Goal: Task Accomplishment & Management: Manage account settings

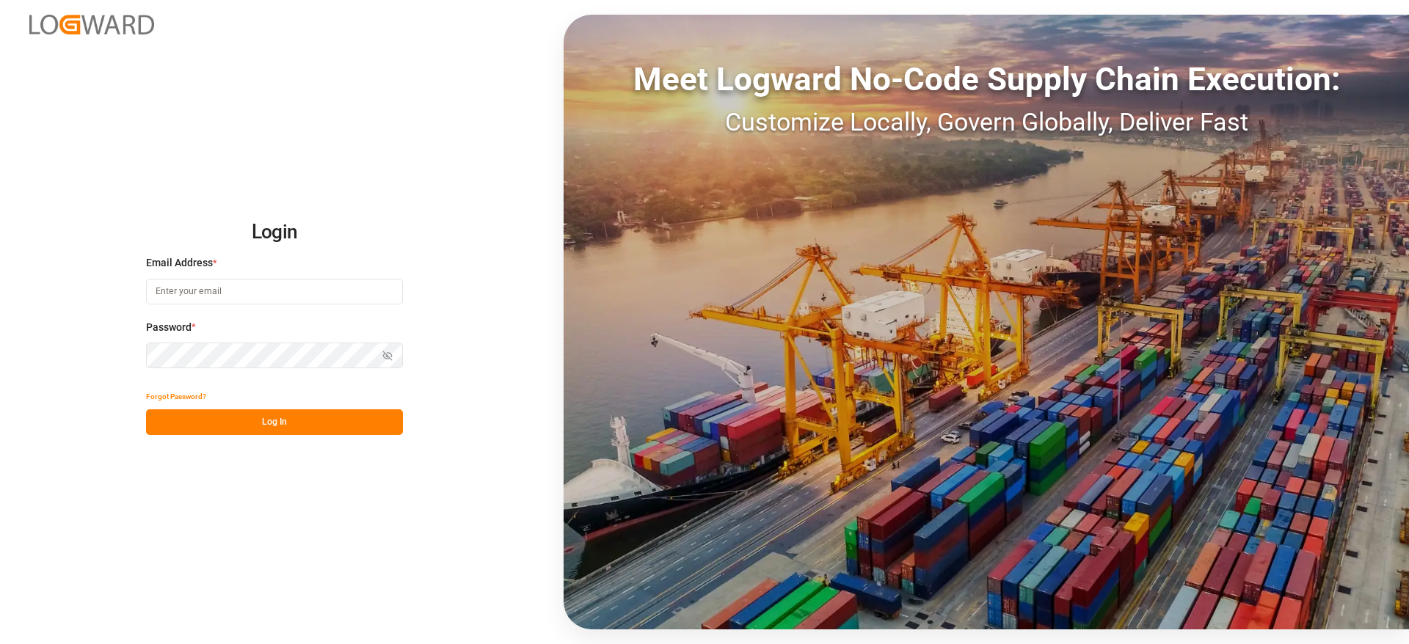
drag, startPoint x: 252, startPoint y: 266, endPoint x: 236, endPoint y: 296, distance: 33.5
click at [236, 296] on div "Email Address *" at bounding box center [274, 287] width 257 height 65
click at [236, 296] on input at bounding box center [274, 292] width 257 height 26
type input "vishwanath.mp@logward.com"
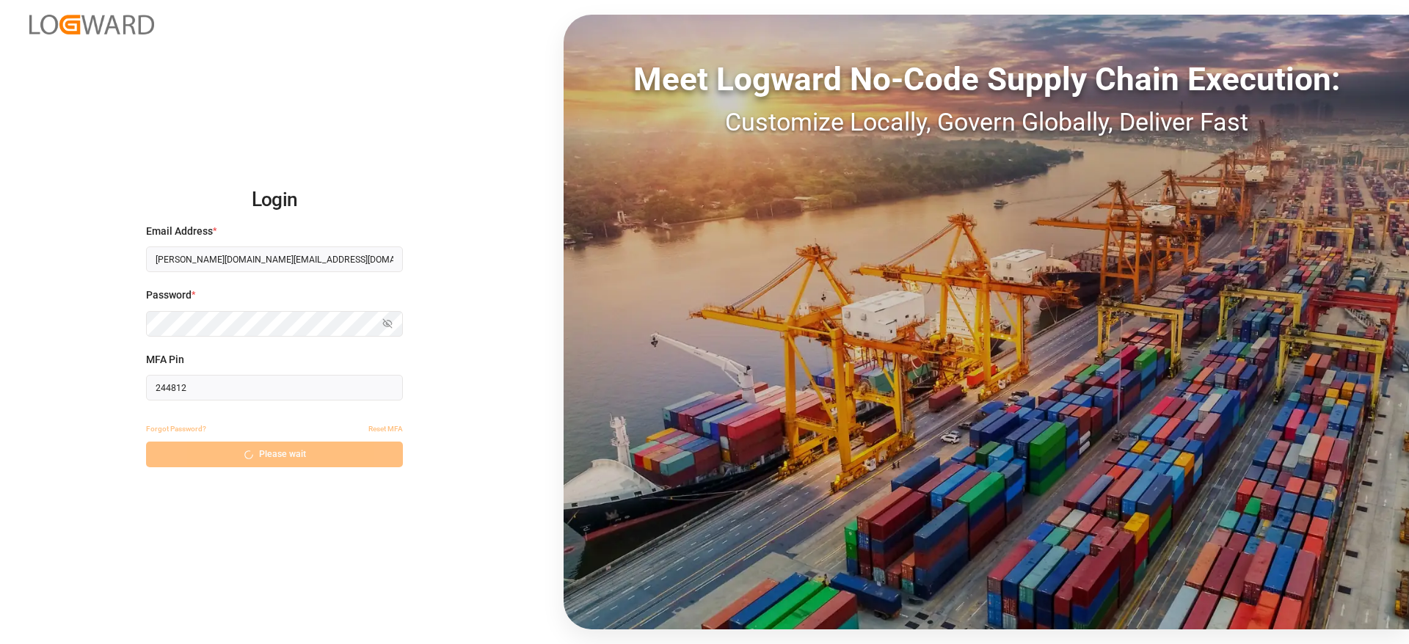
click at [175, 388] on input "244812" at bounding box center [274, 388] width 257 height 26
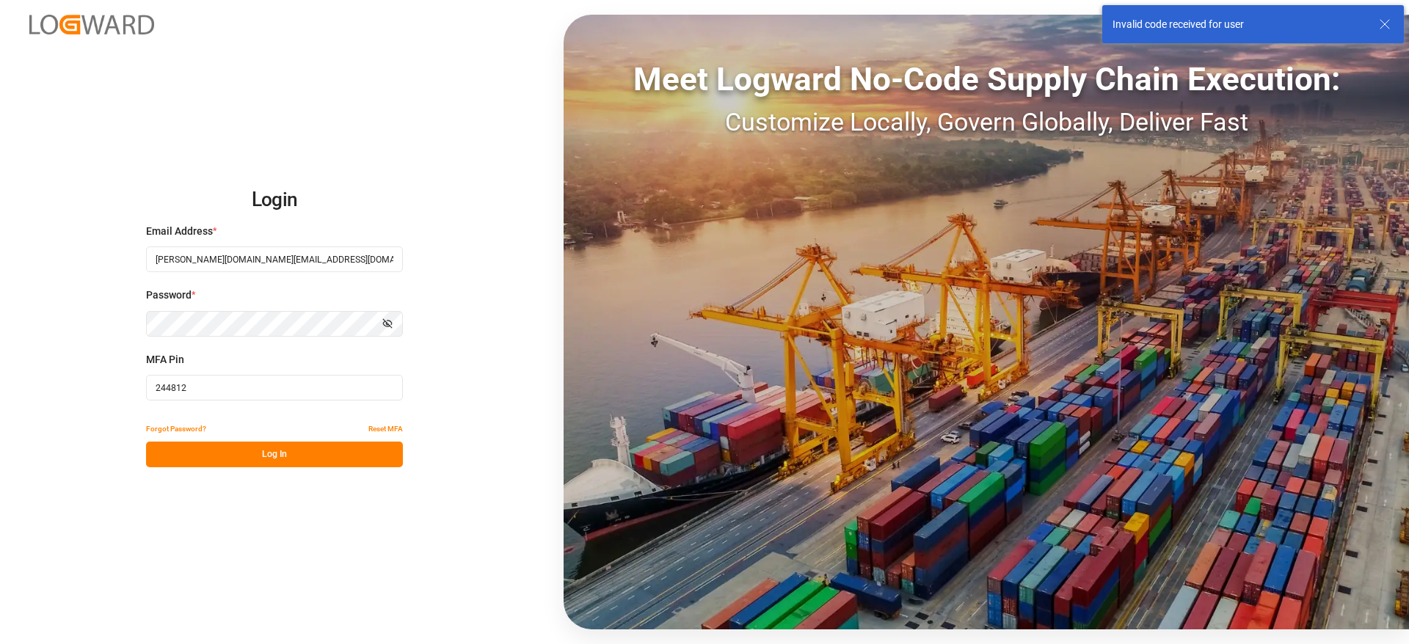
click at [175, 388] on input "244812" at bounding box center [274, 388] width 257 height 26
paste input "Virus@1998"
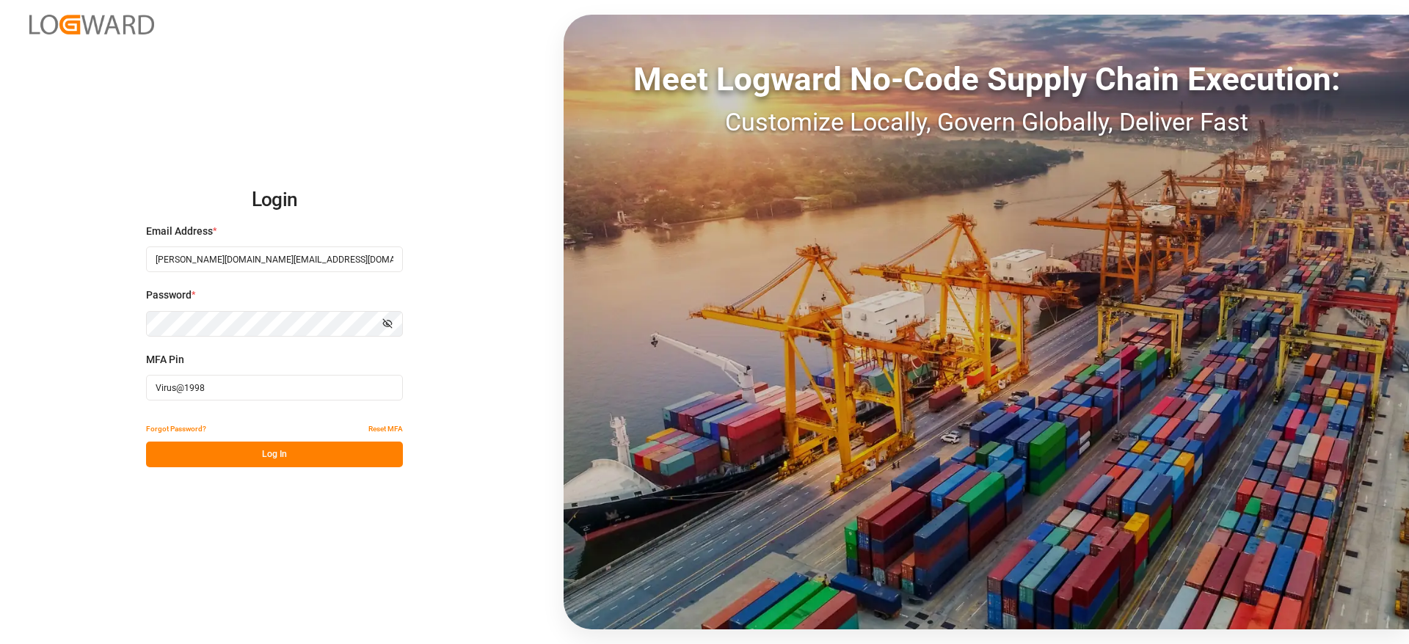
click at [208, 394] on input "Virus@1998" at bounding box center [274, 388] width 257 height 26
paste input "01844"
type input "018448"
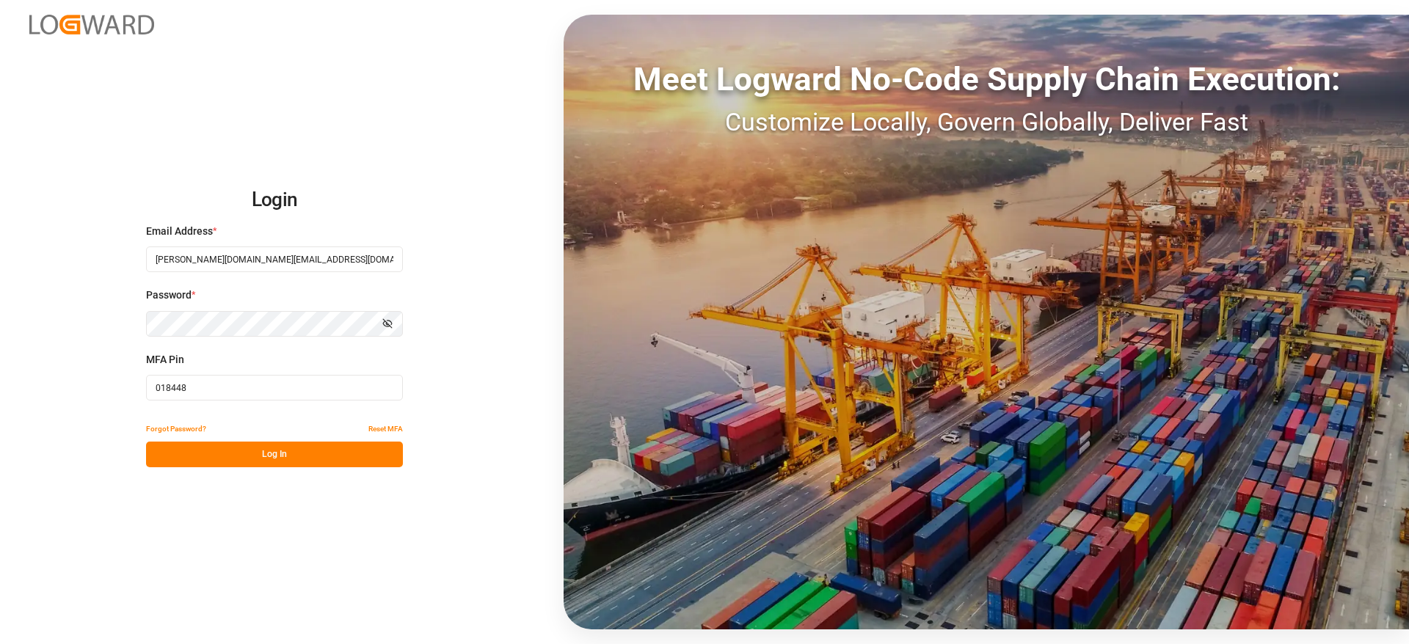
click at [238, 461] on button "Log In" at bounding box center [274, 455] width 257 height 26
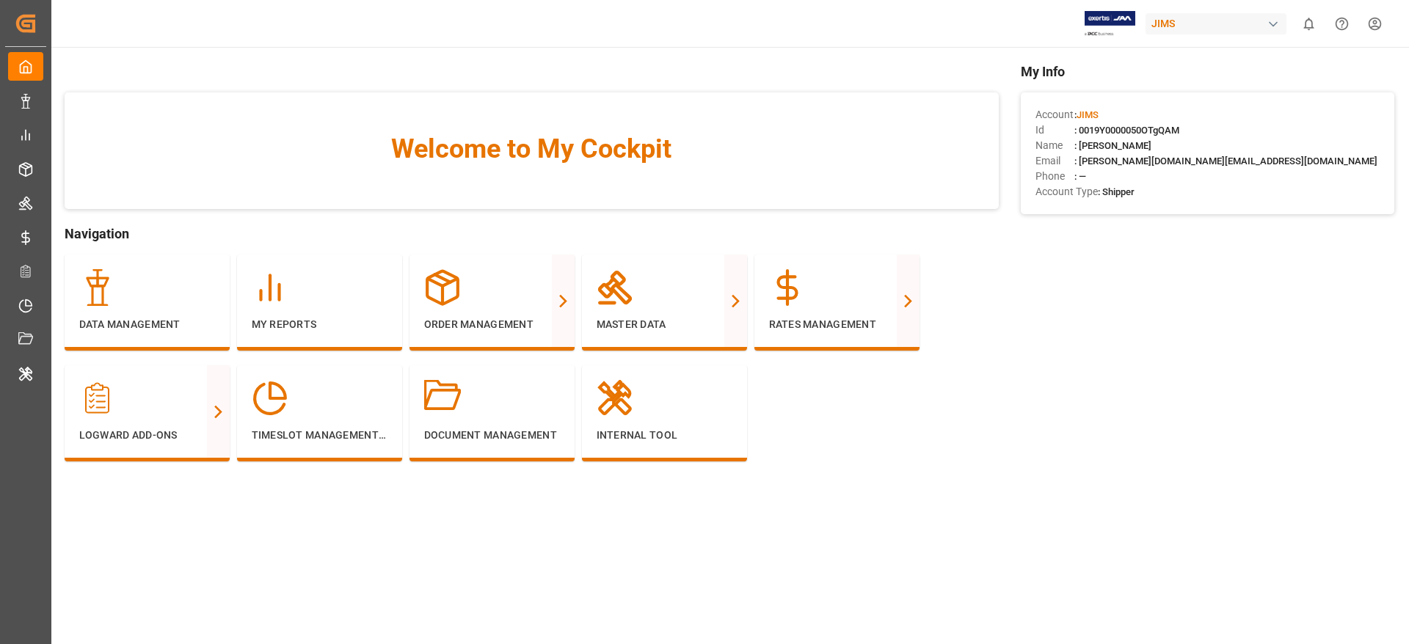
click at [1202, 24] on div "JIMS" at bounding box center [1216, 23] width 141 height 21
type input "evonik i"
click at [1199, 92] on span "Evonik Industries AG" at bounding box center [1187, 92] width 96 height 15
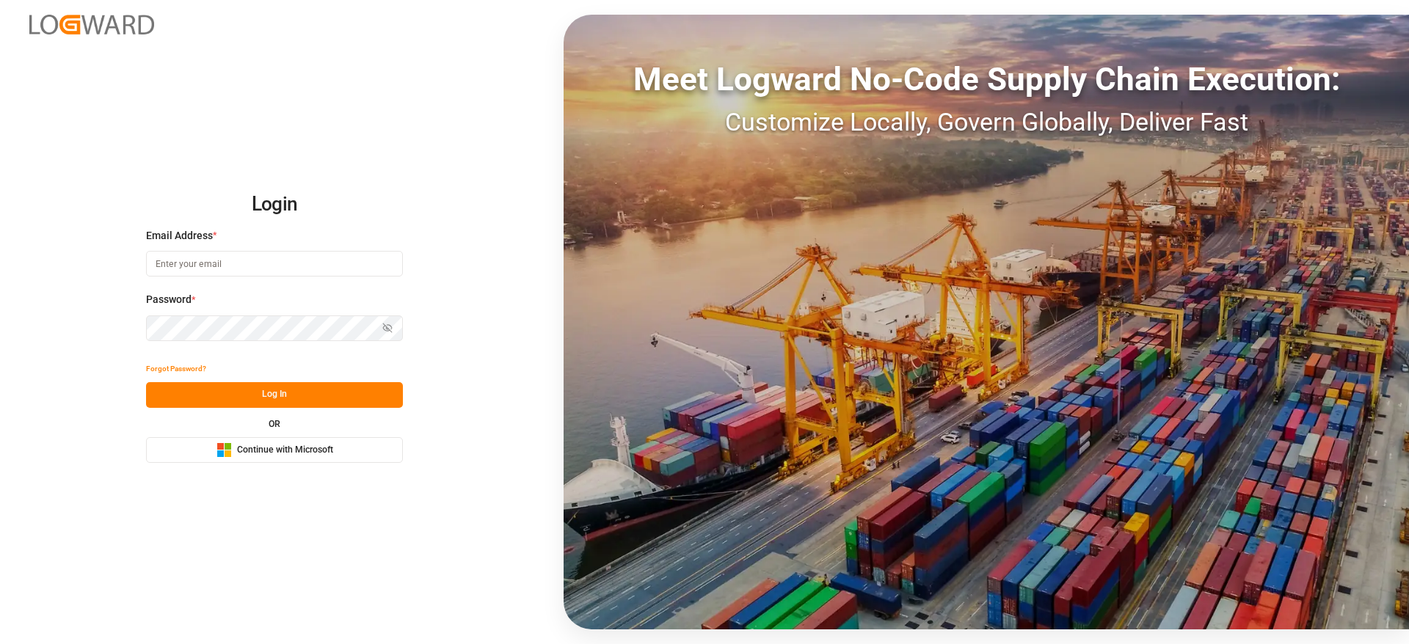
click at [323, 451] on span "Continue with Microsoft" at bounding box center [285, 450] width 96 height 13
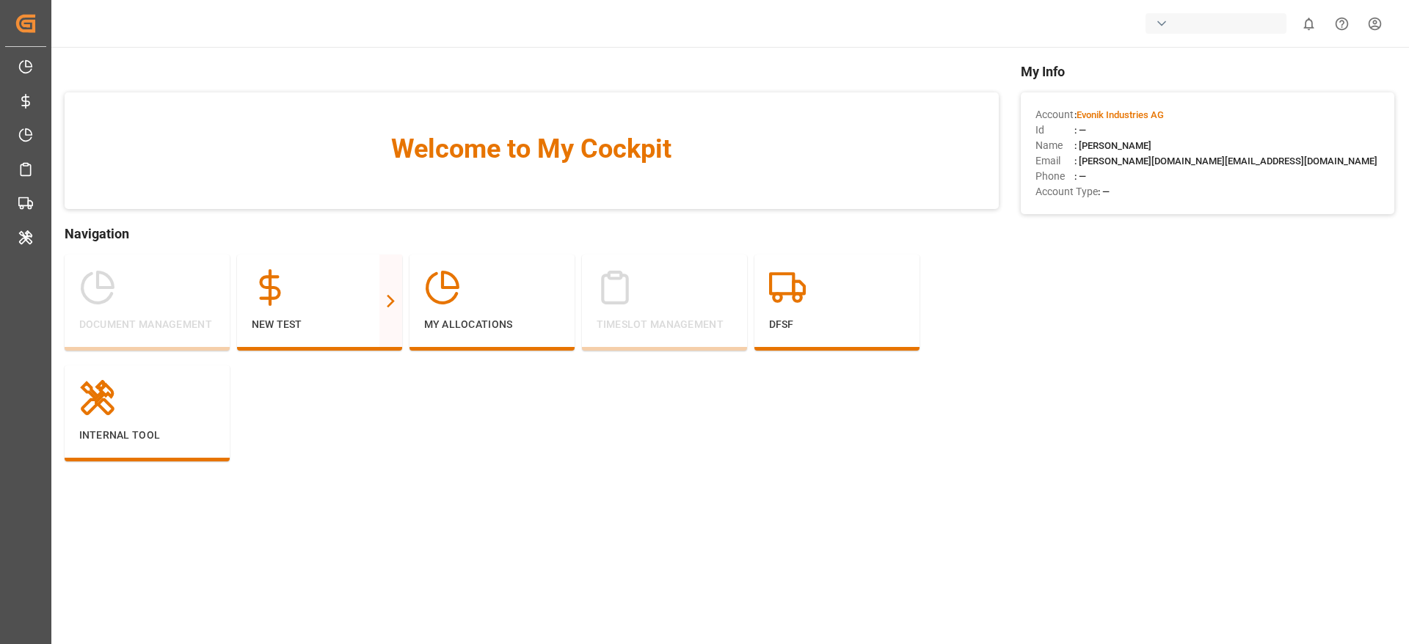
click at [1174, 21] on div "button" at bounding box center [1216, 23] width 141 height 21
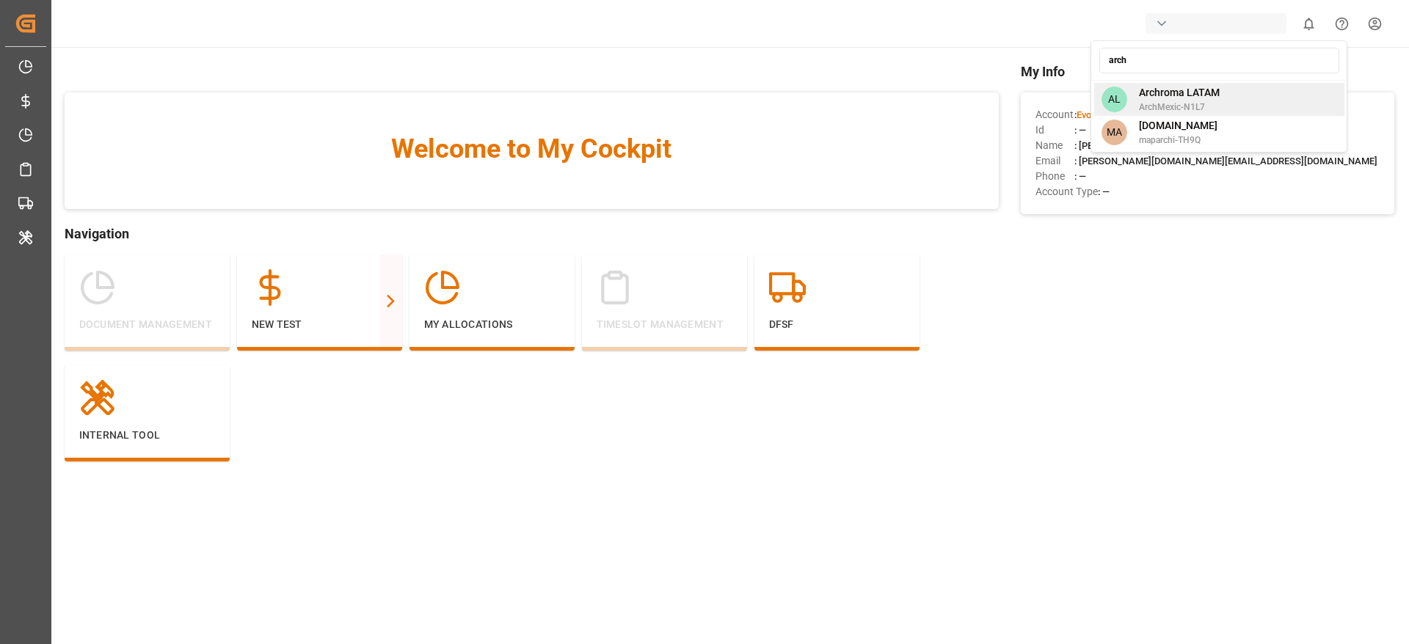
type input "arch"
click at [1183, 101] on span "ArchMexic-N1L7" at bounding box center [1179, 107] width 81 height 13
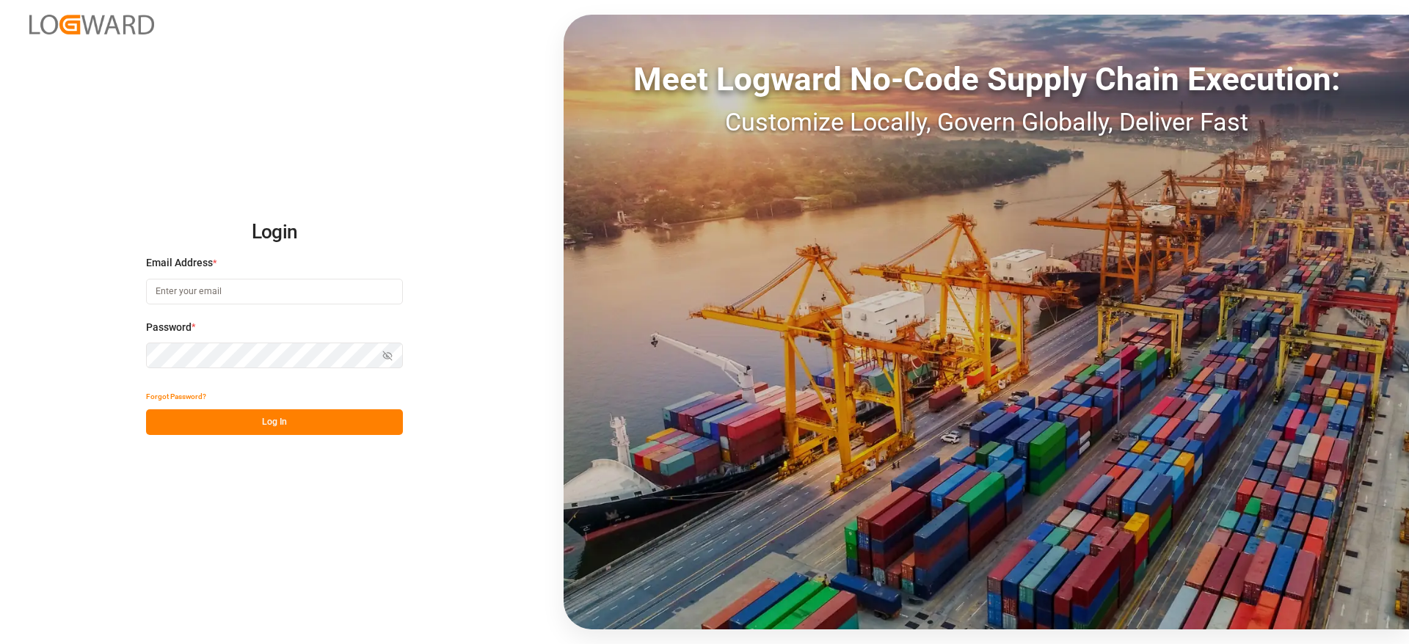
click at [293, 299] on input at bounding box center [274, 292] width 257 height 26
type input "vishwanath.mp@logward.com"
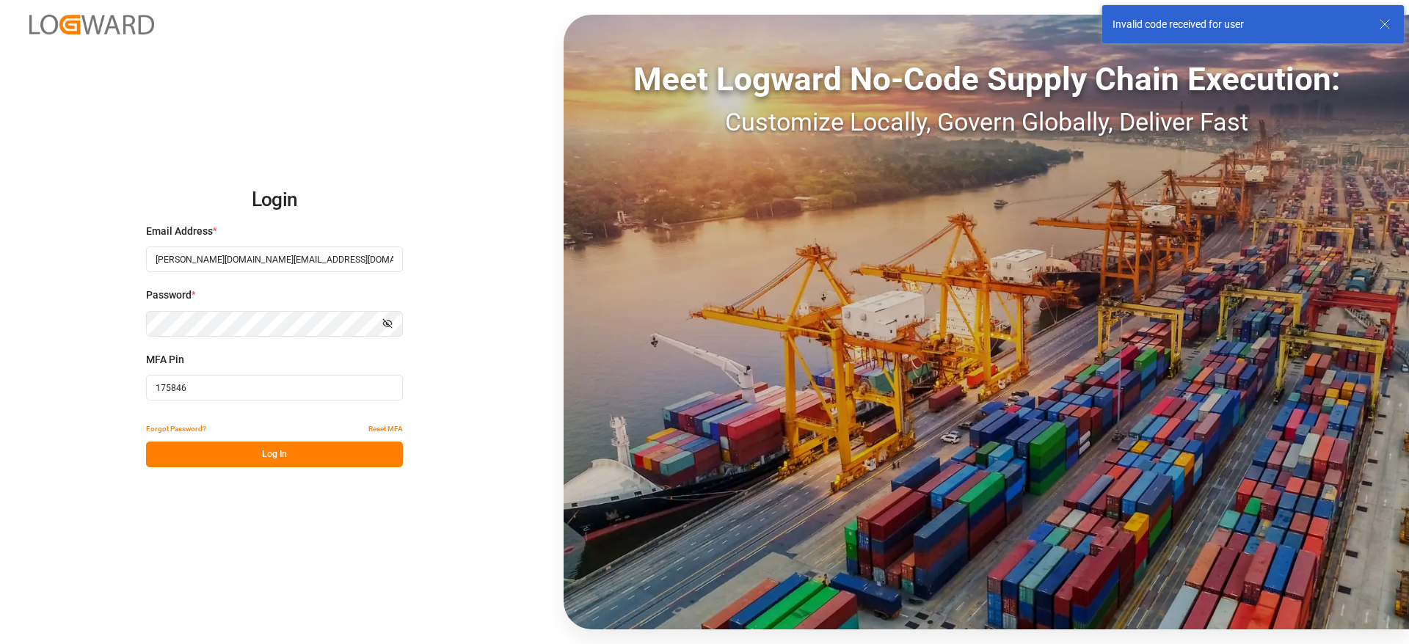
drag, startPoint x: 269, startPoint y: 456, endPoint x: 186, endPoint y: 375, distance: 115.2
click at [186, 375] on div "Login Email Address * vishwanath.mp@logward.com Password * Show password MFA Pi…" at bounding box center [274, 322] width 257 height 291
click at [186, 375] on input "175846" at bounding box center [274, 388] width 257 height 26
paste input "45811"
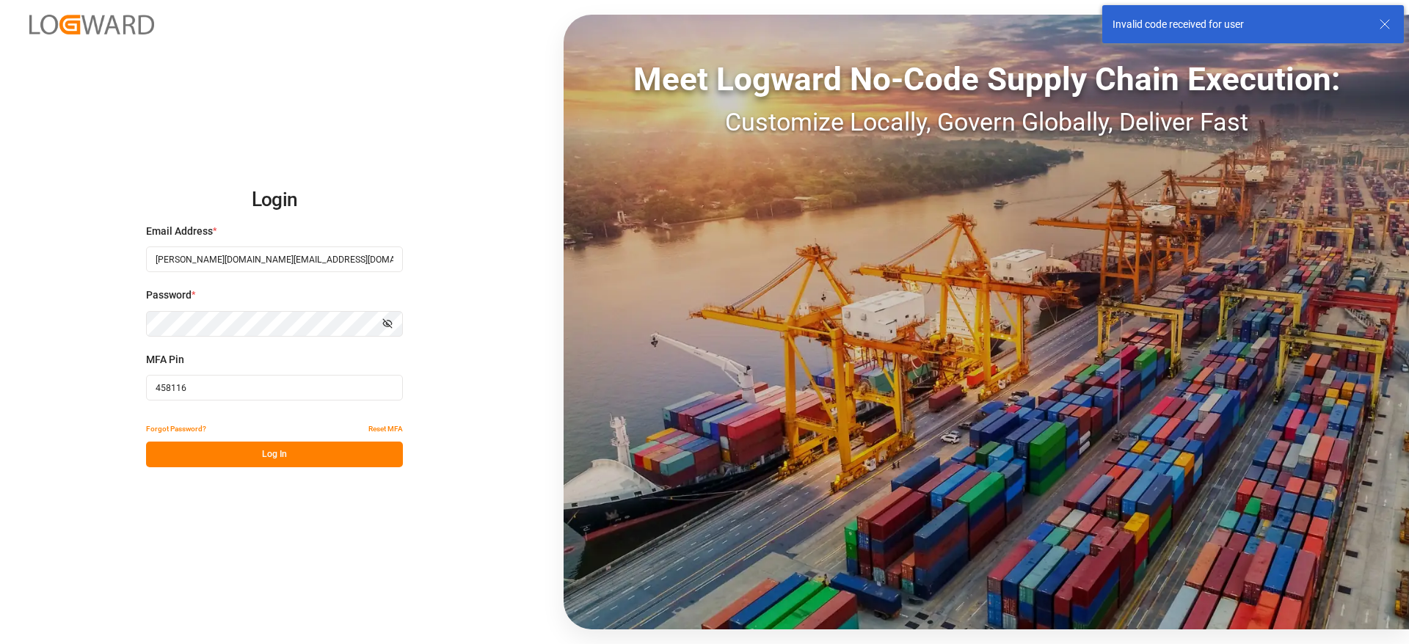
click at [186, 375] on input "458116" at bounding box center [274, 388] width 257 height 26
type input "458116"
click at [220, 451] on button "Log In" at bounding box center [274, 455] width 257 height 26
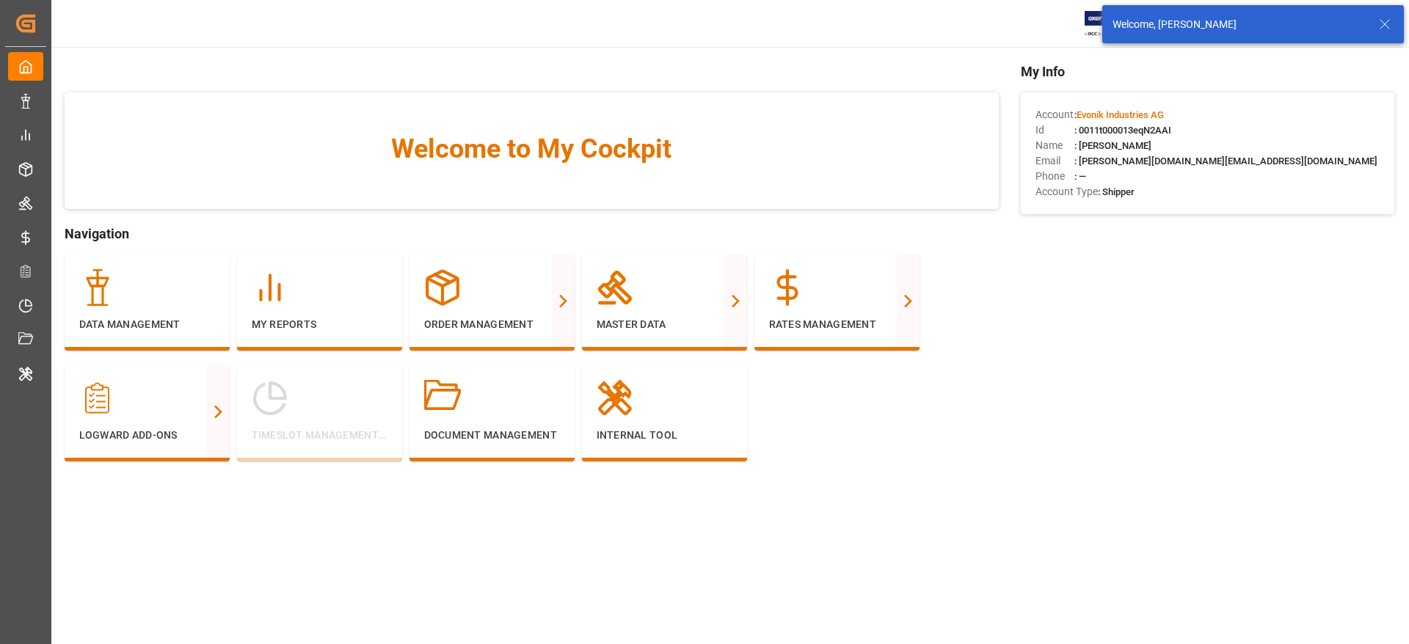
click at [163, 338] on div "Data Management" at bounding box center [147, 303] width 165 height 96
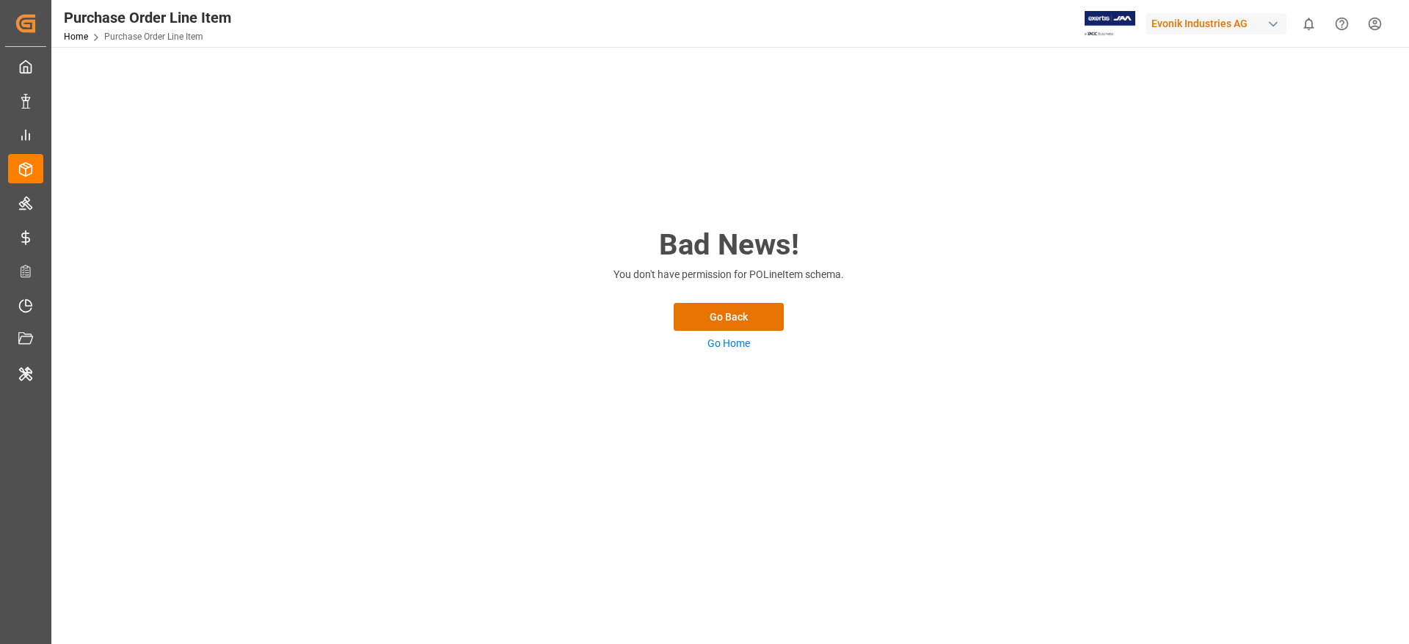
click at [727, 339] on link "Go Home" at bounding box center [729, 344] width 43 height 12
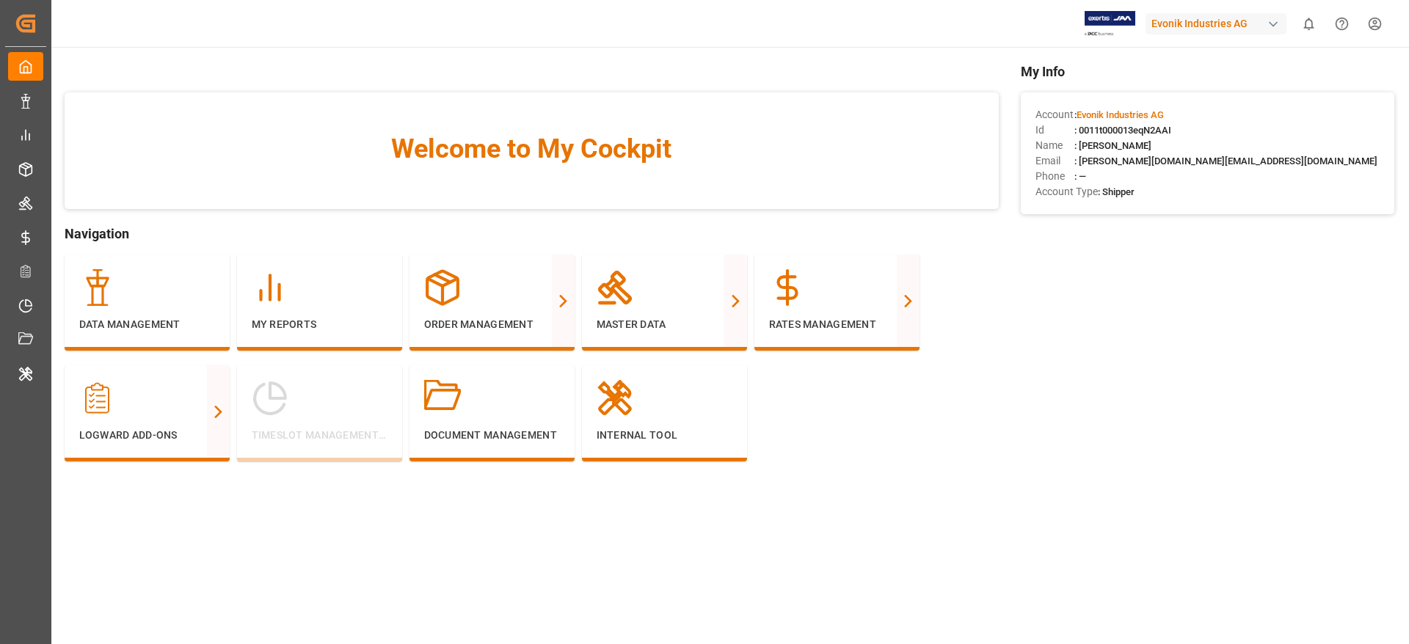
click at [1238, 19] on div "Evonik Industries AG" at bounding box center [1216, 23] width 141 height 21
type input "jims"
click at [1183, 94] on div "[PERSON_NAME]" at bounding box center [1219, 98] width 250 height 30
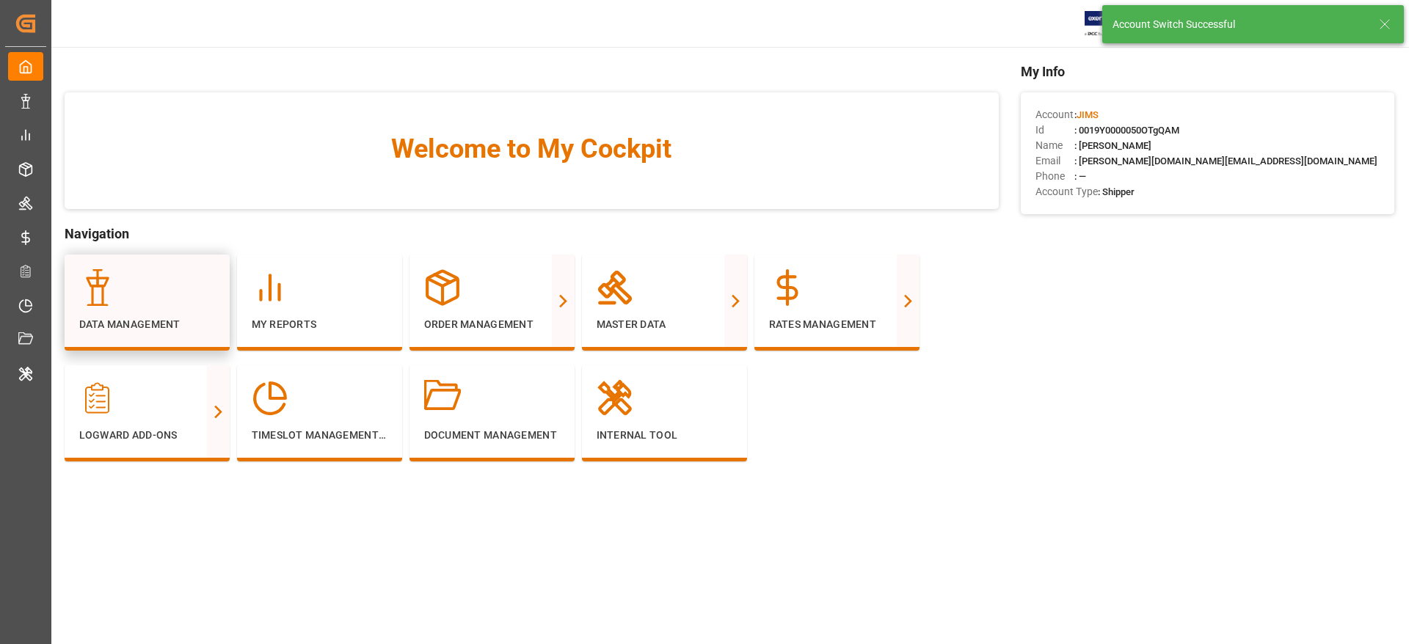
click at [109, 299] on icon at bounding box center [97, 287] width 37 height 37
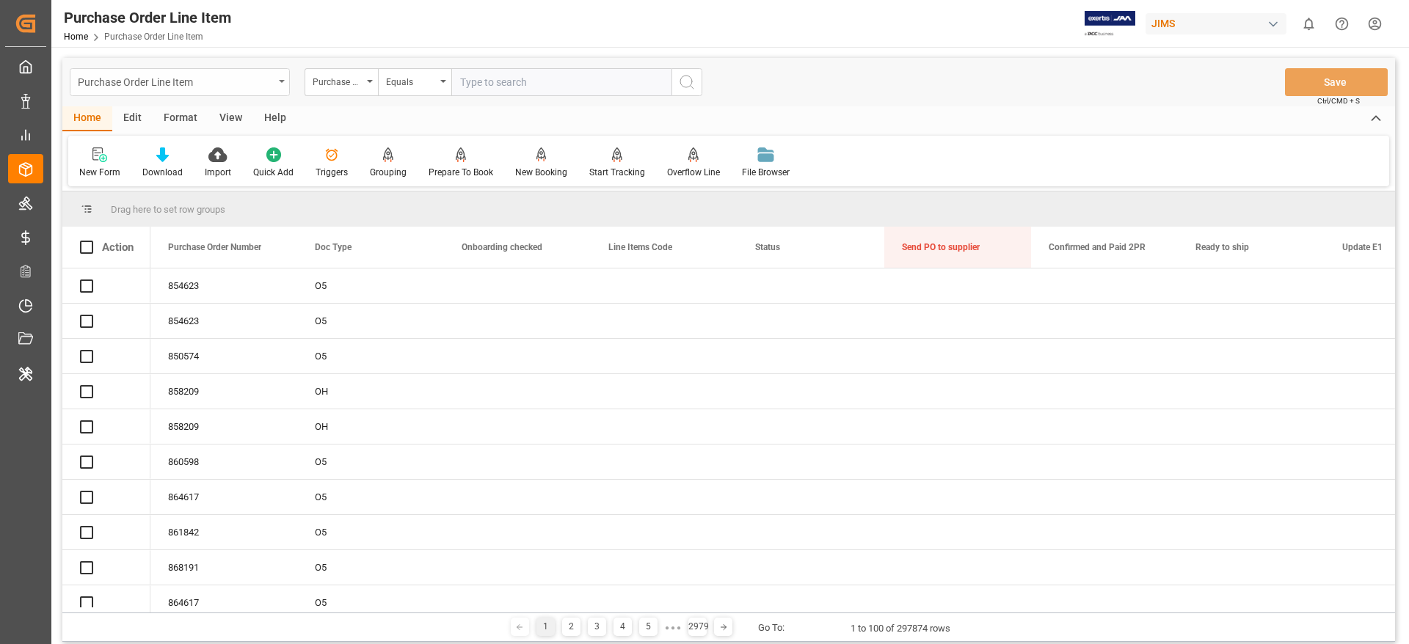
click at [164, 79] on div "Purchase Order Line Item" at bounding box center [176, 81] width 196 height 18
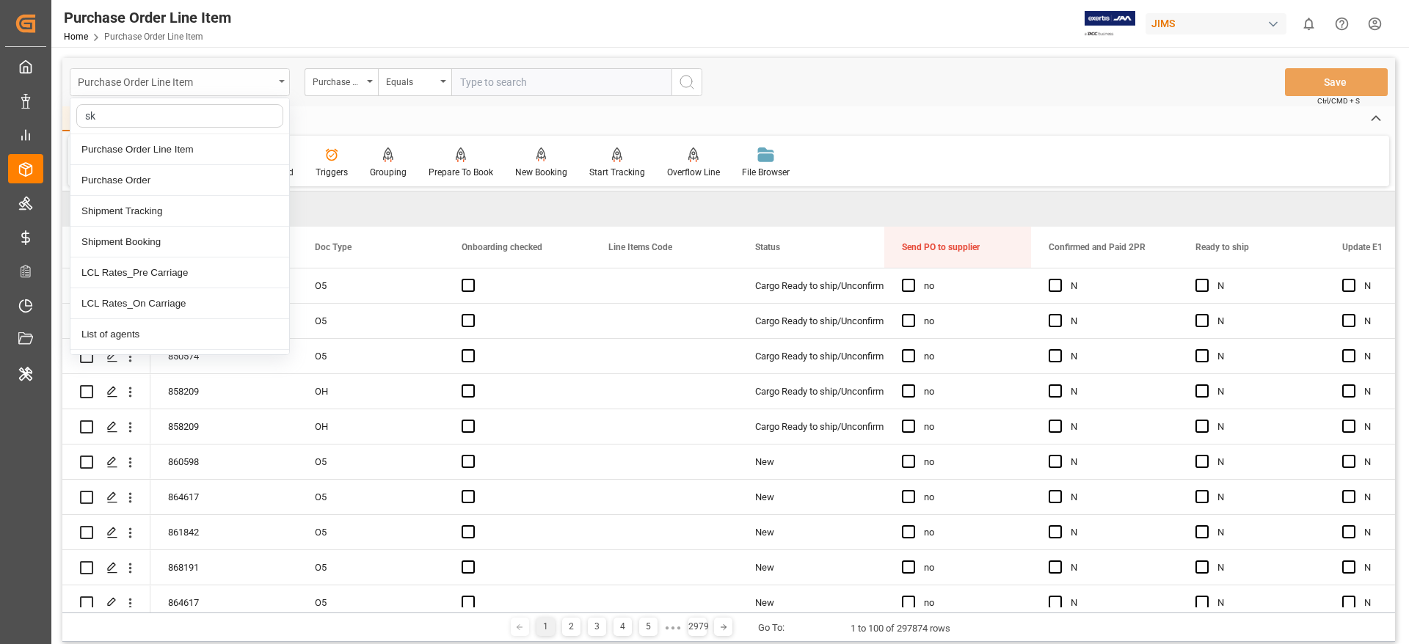
type input "sku"
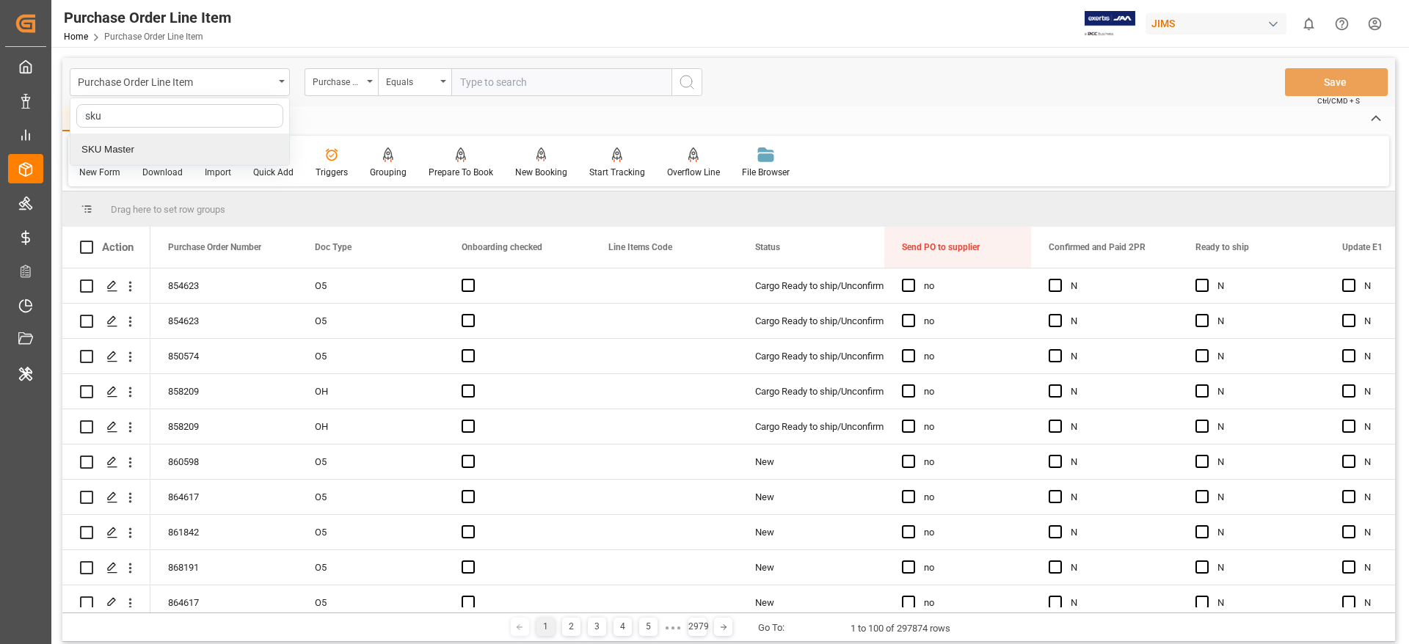
click at [143, 150] on div "SKU Master" at bounding box center [179, 149] width 219 height 31
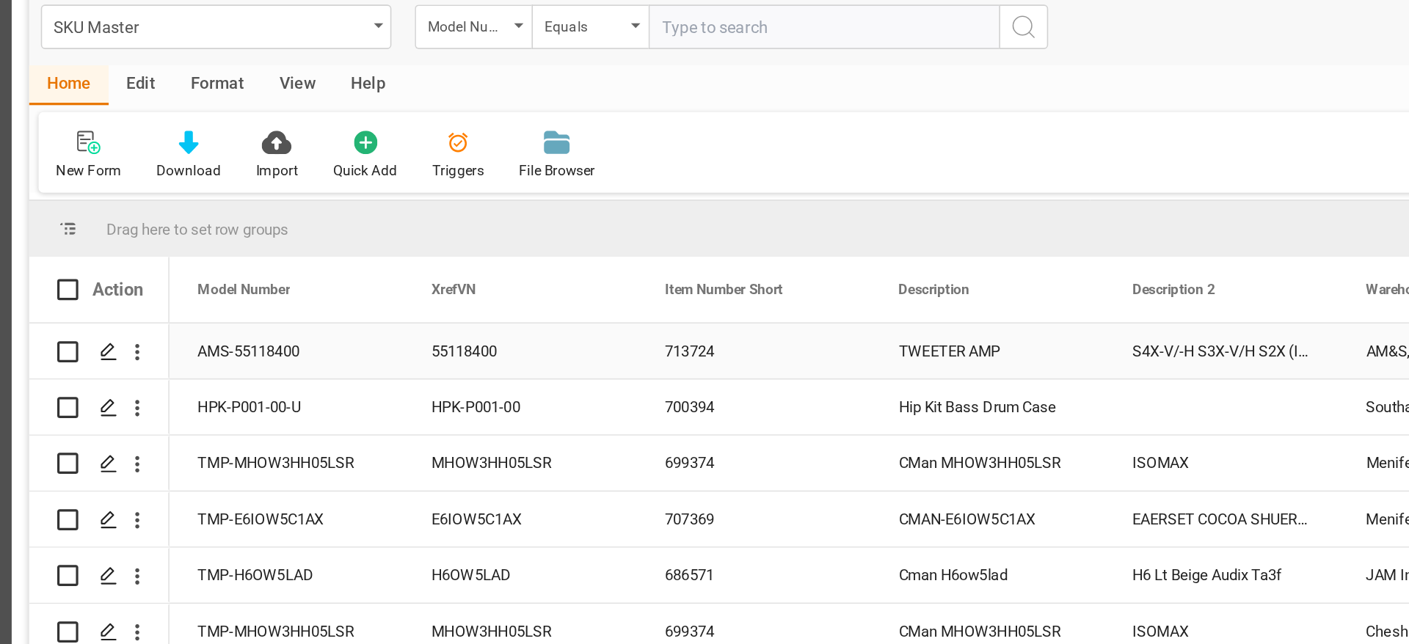
drag, startPoint x: 148, startPoint y: 208, endPoint x: 150, endPoint y: 280, distance: 71.3
click at [150, 280] on div "Drag here to set row groups Drag here to set column labels Action Model Number …" at bounding box center [728, 402] width 1333 height 421
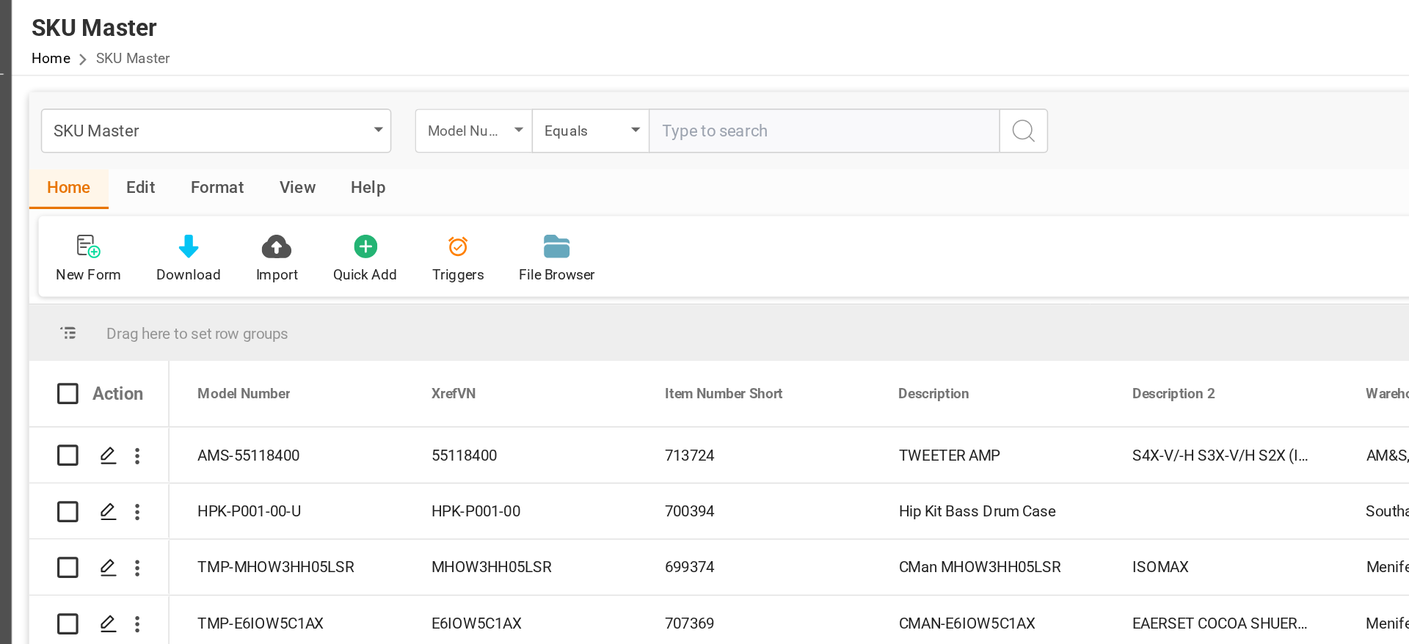
click at [362, 79] on div "Model Number" at bounding box center [338, 80] width 50 height 17
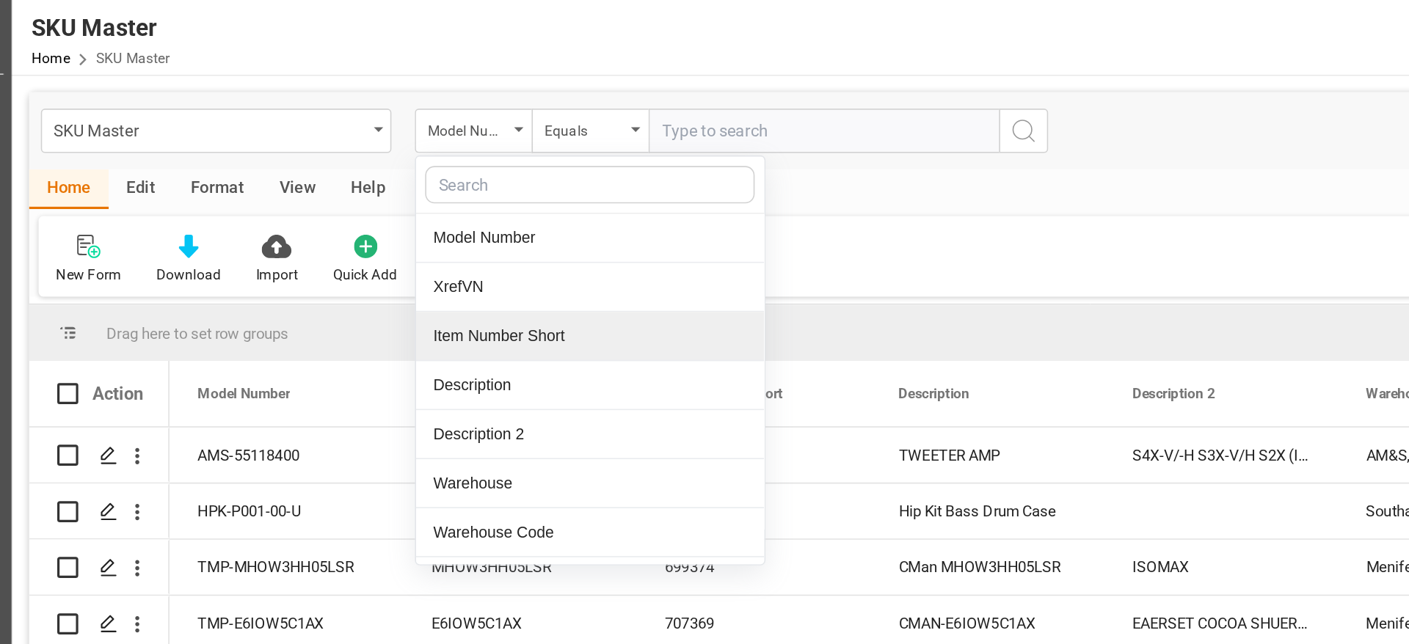
scroll to position [15, 0]
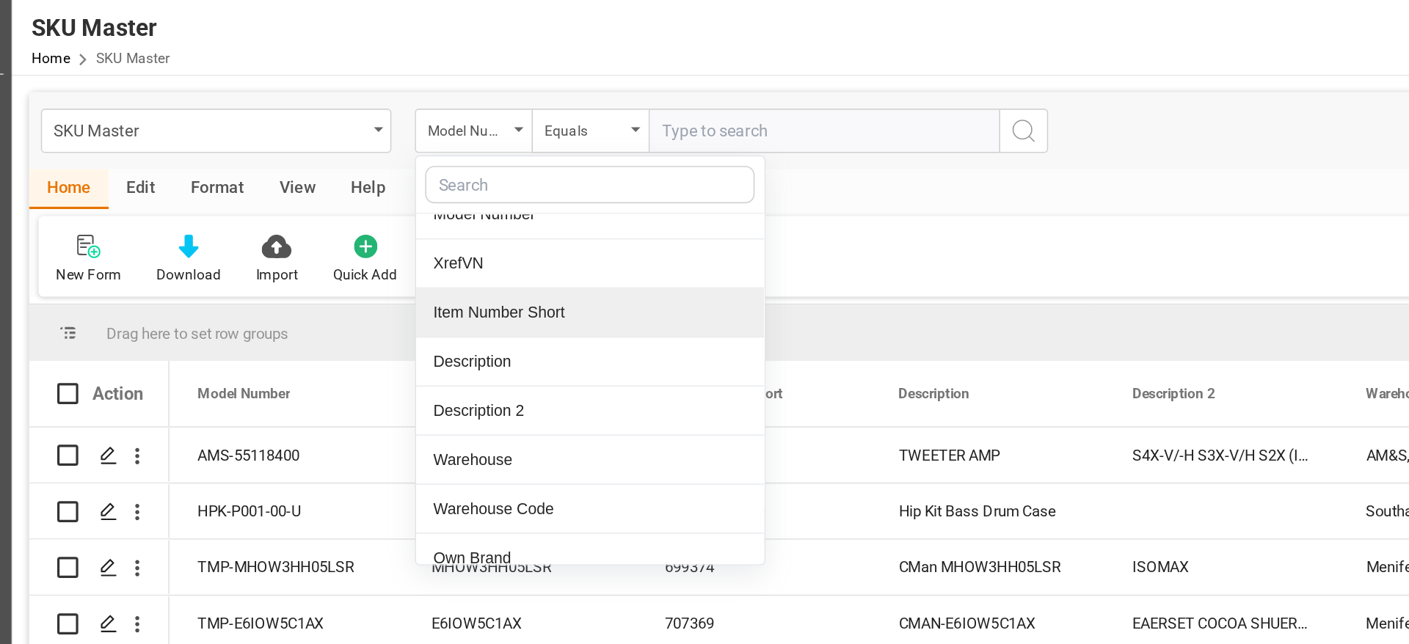
click at [368, 193] on div "Item Number Short" at bounding box center [414, 196] width 219 height 31
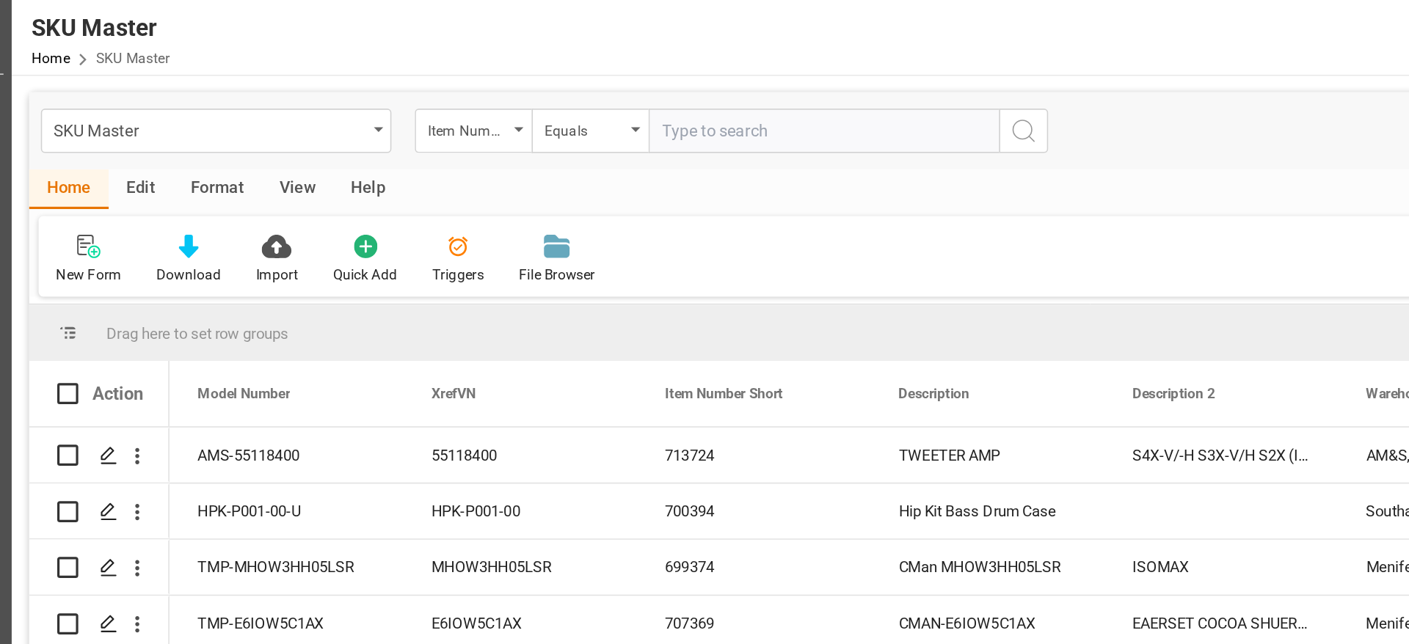
click at [471, 87] on input "text" at bounding box center [561, 82] width 220 height 28
type input "#10"
click at [680, 82] on icon "search button" at bounding box center [687, 82] width 18 height 18
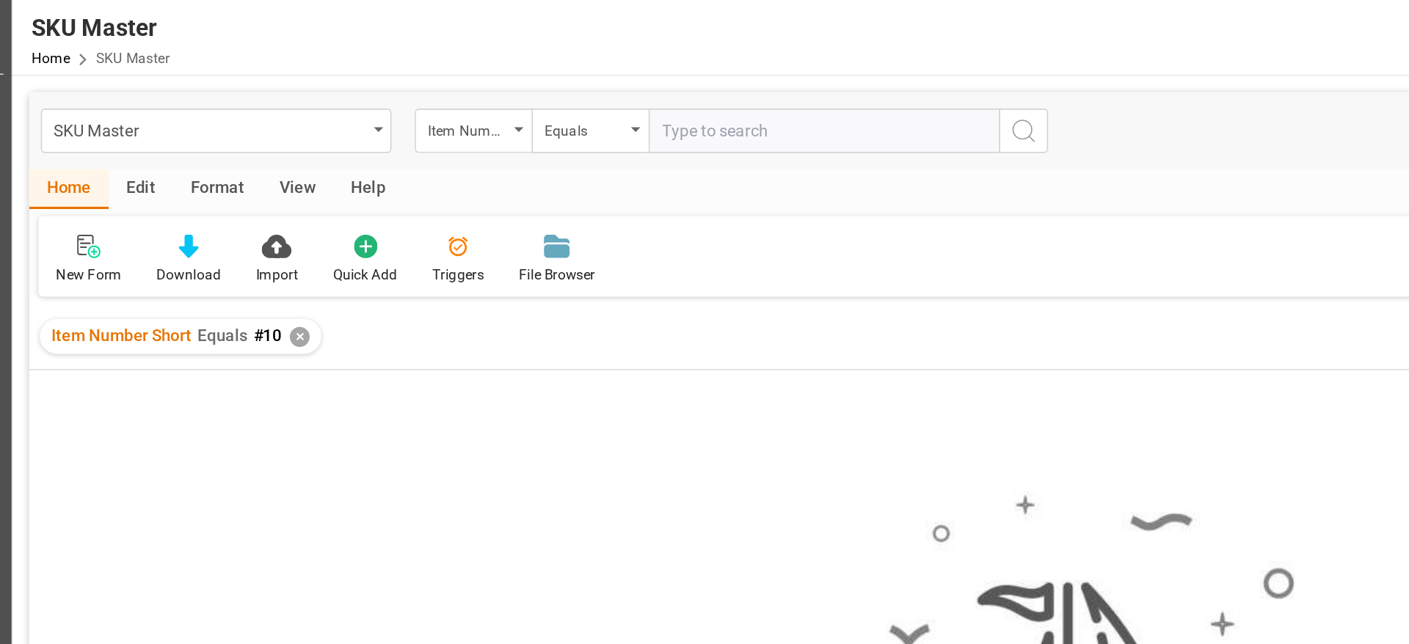
click at [226, 215] on div "✕" at bounding box center [232, 212] width 12 height 12
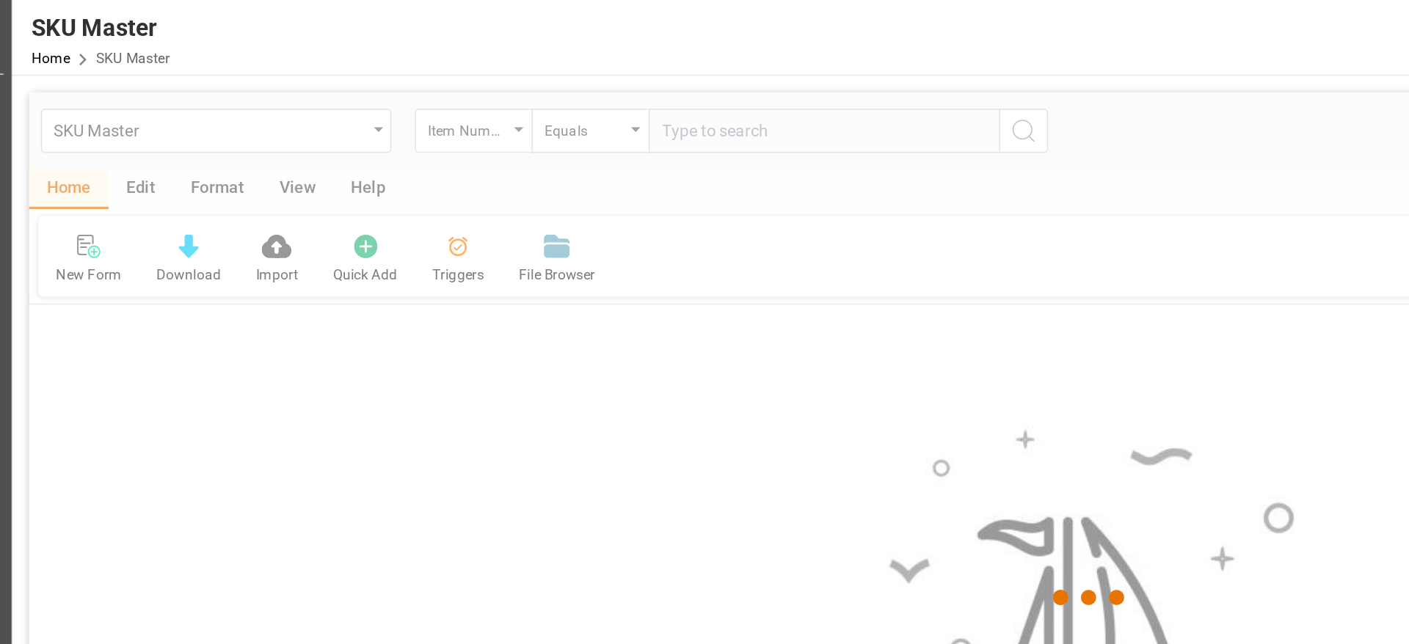
click at [335, 90] on div at bounding box center [728, 376] width 1333 height 636
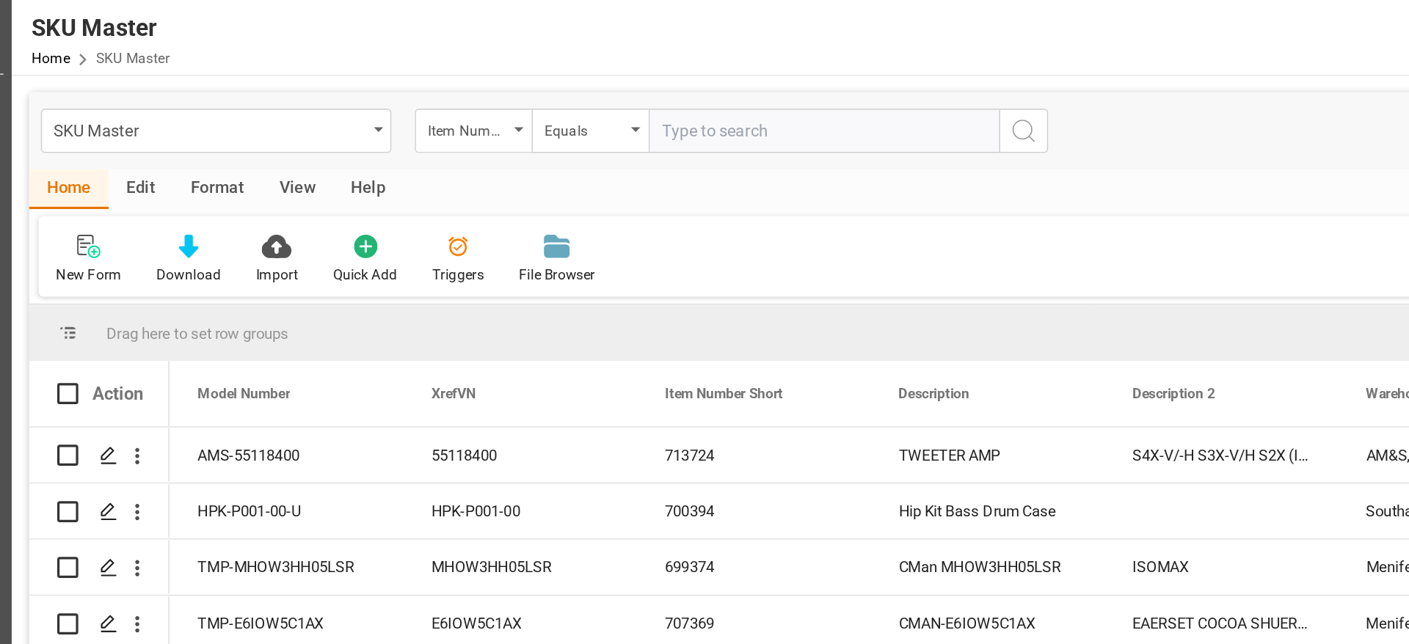
click at [344, 84] on div "Item Number Short" at bounding box center [338, 80] width 50 height 17
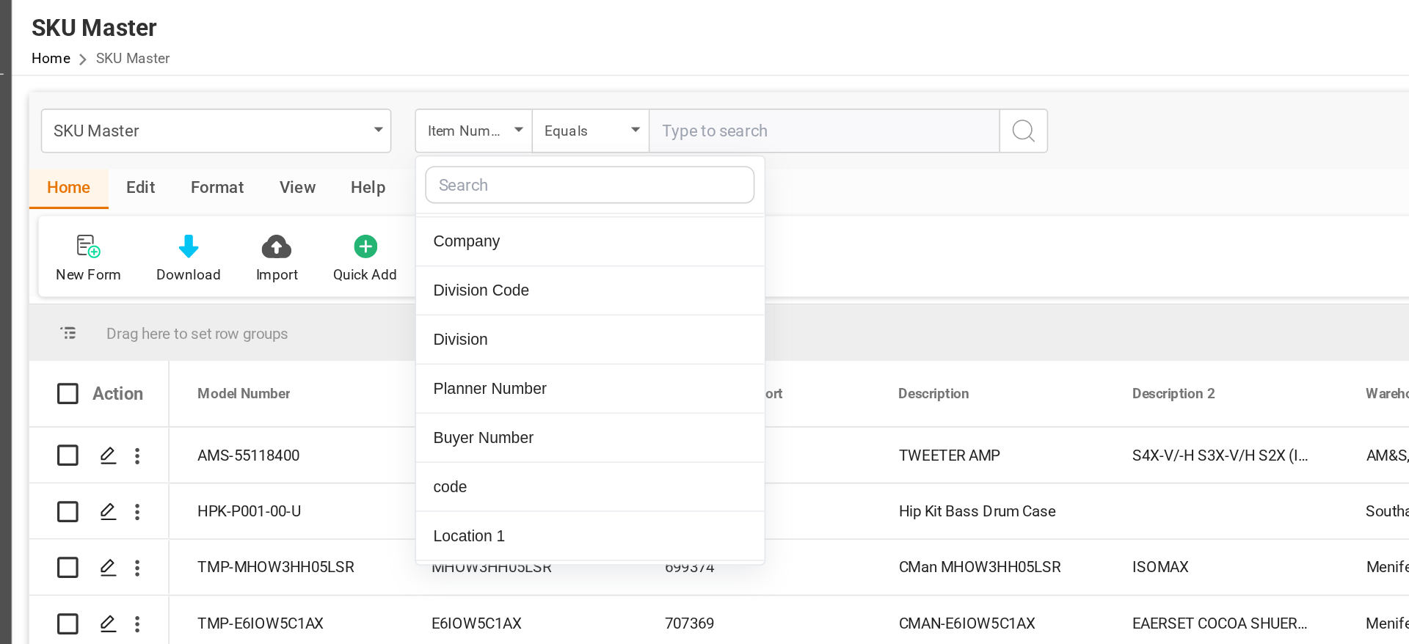
scroll to position [285, 0]
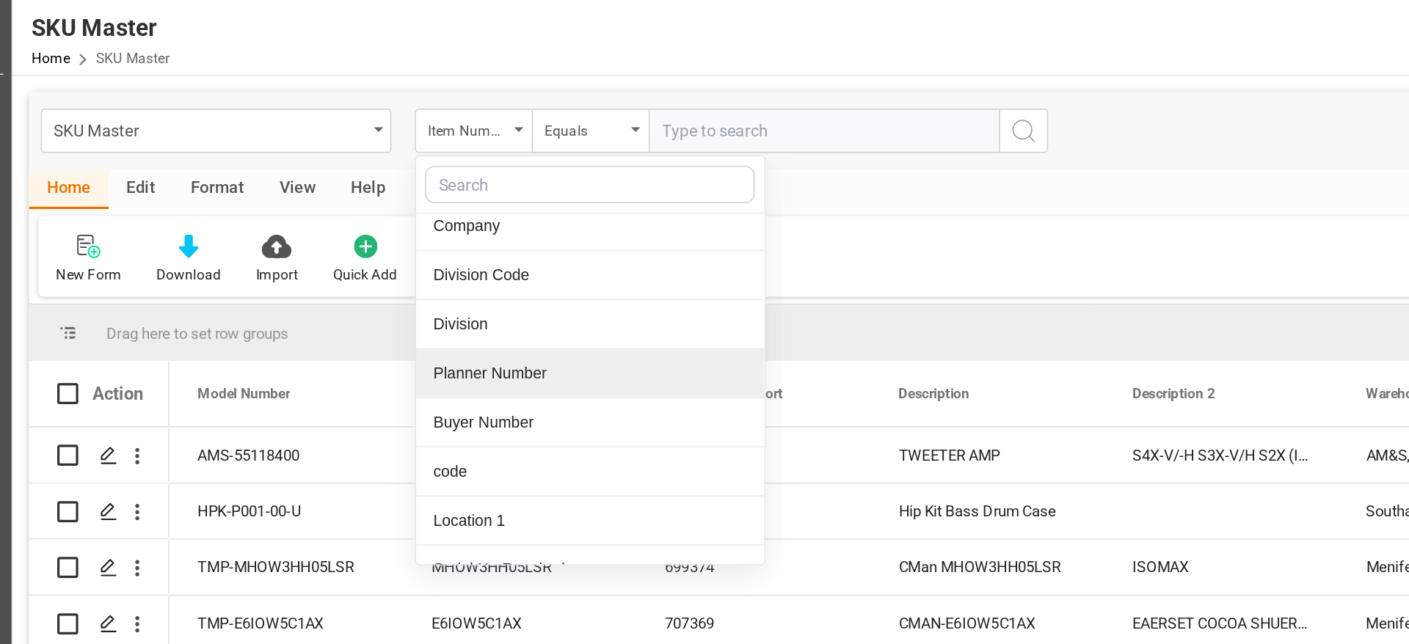
click at [401, 228] on div "Planner Number" at bounding box center [414, 234] width 219 height 31
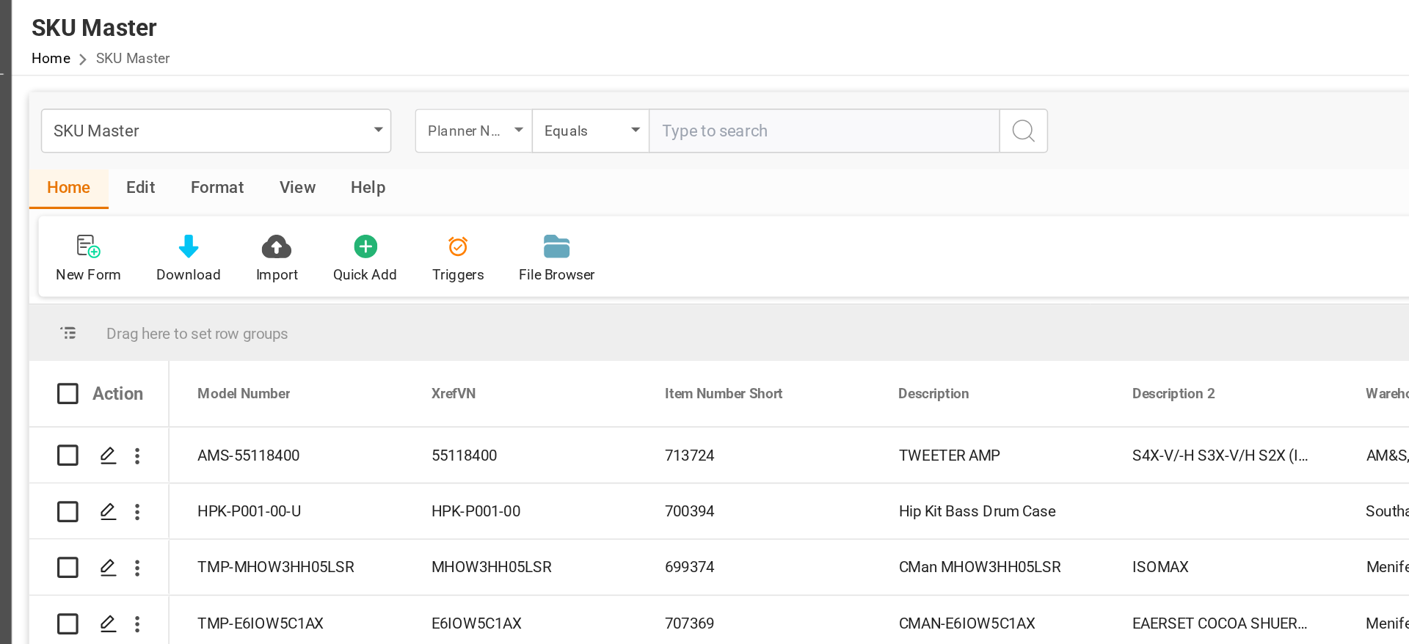
click at [353, 83] on div "Planner Number" at bounding box center [338, 80] width 50 height 17
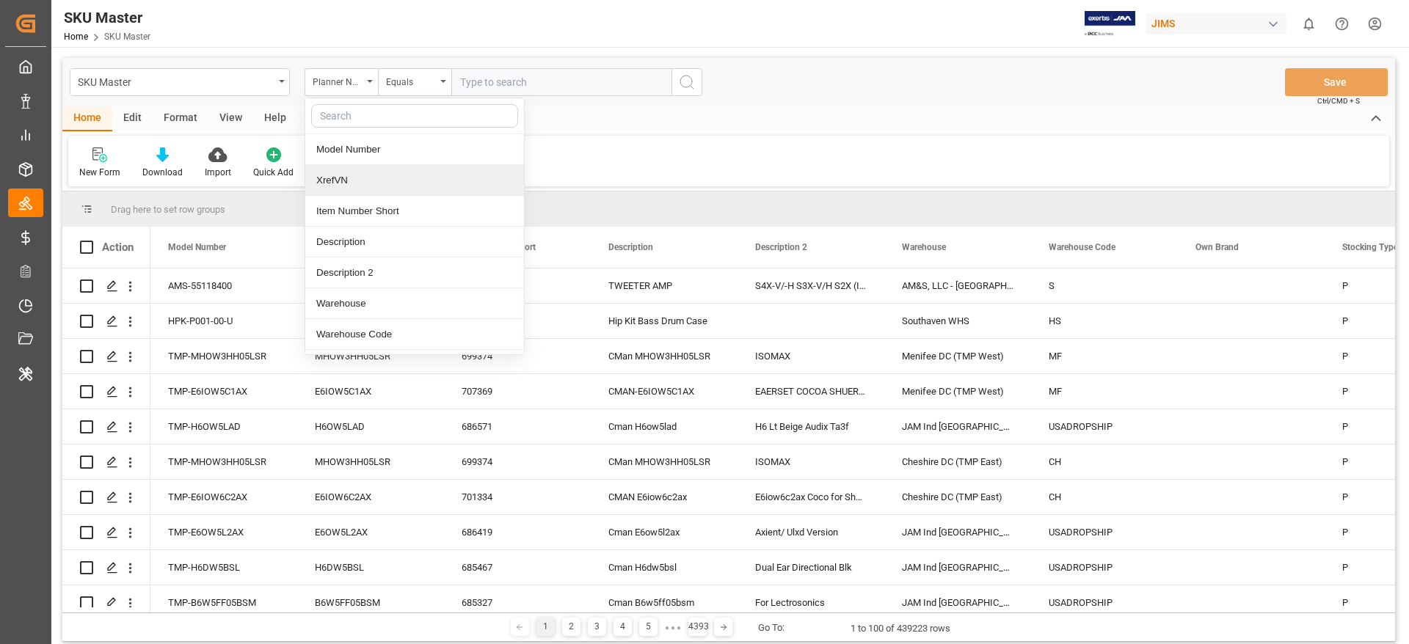
click at [650, 153] on div "New Form Download Import Quick Add Triggers File Browser" at bounding box center [728, 161] width 1321 height 51
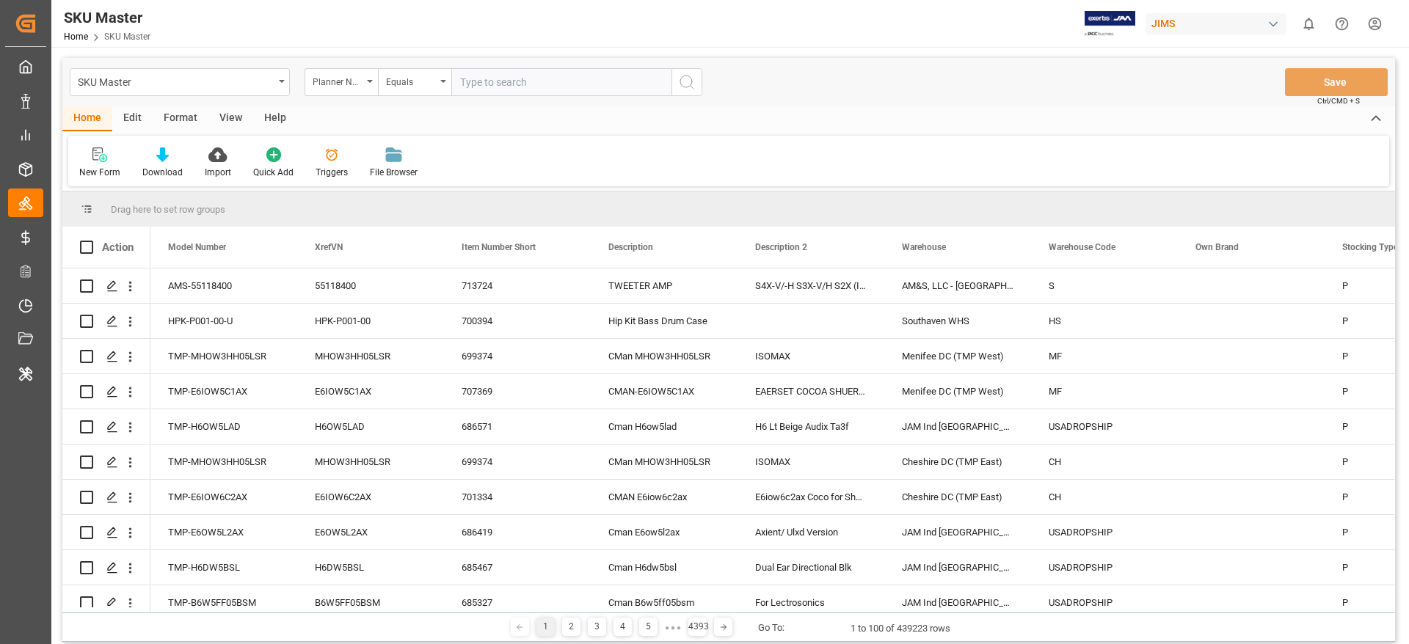
click at [1182, 23] on div "JIMS" at bounding box center [1216, 23] width 141 height 21
type input "a"
type input "evonik i"
click at [1199, 109] on span "EvonikIn-6LLN" at bounding box center [1187, 107] width 96 height 13
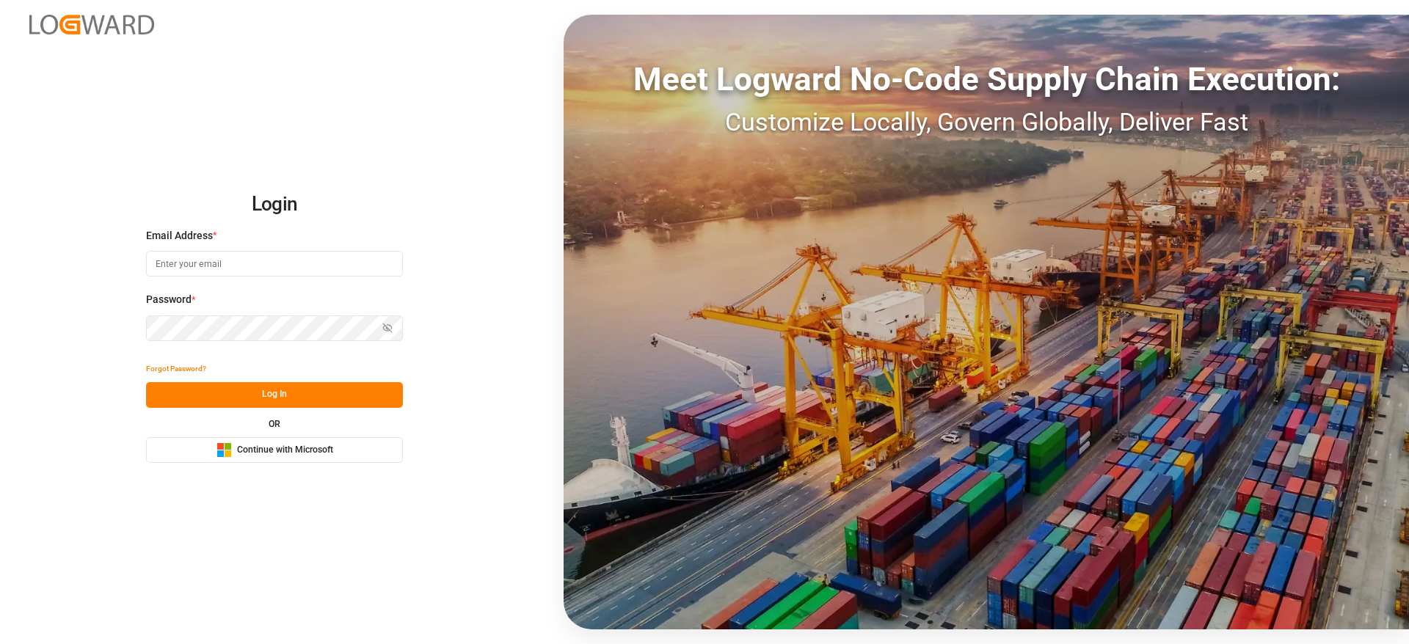
click at [289, 445] on span "Continue with Microsoft" at bounding box center [285, 450] width 96 height 13
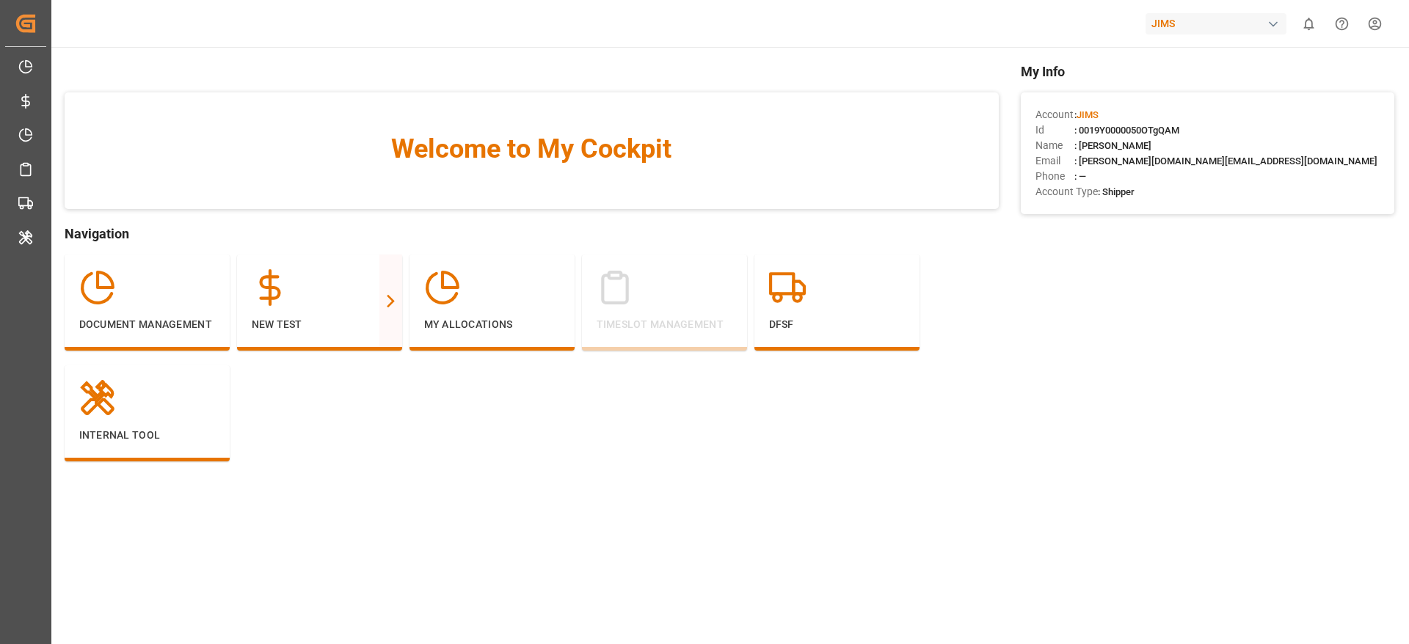
click at [1183, 22] on div "JIMS" at bounding box center [1216, 23] width 141 height 21
type input "evonik i"
click at [1183, 107] on span "EvonikIn-6LLN" at bounding box center [1187, 107] width 96 height 13
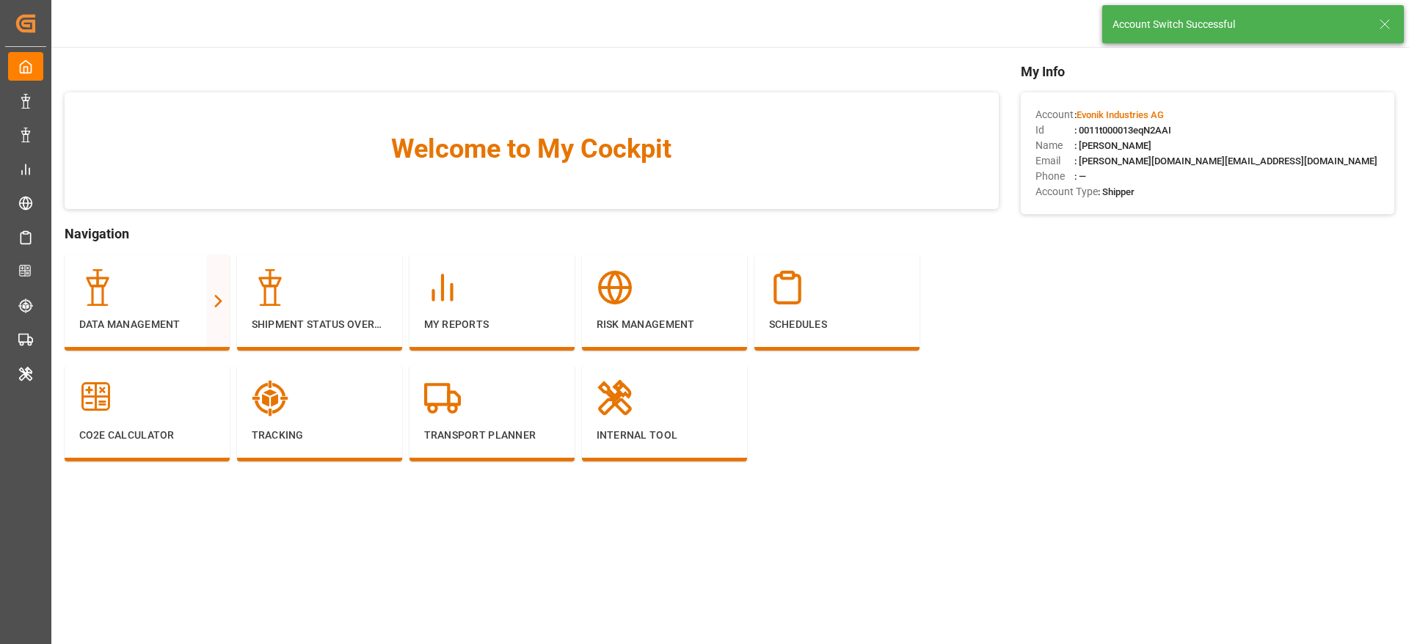
click at [1385, 29] on icon at bounding box center [1385, 24] width 18 height 18
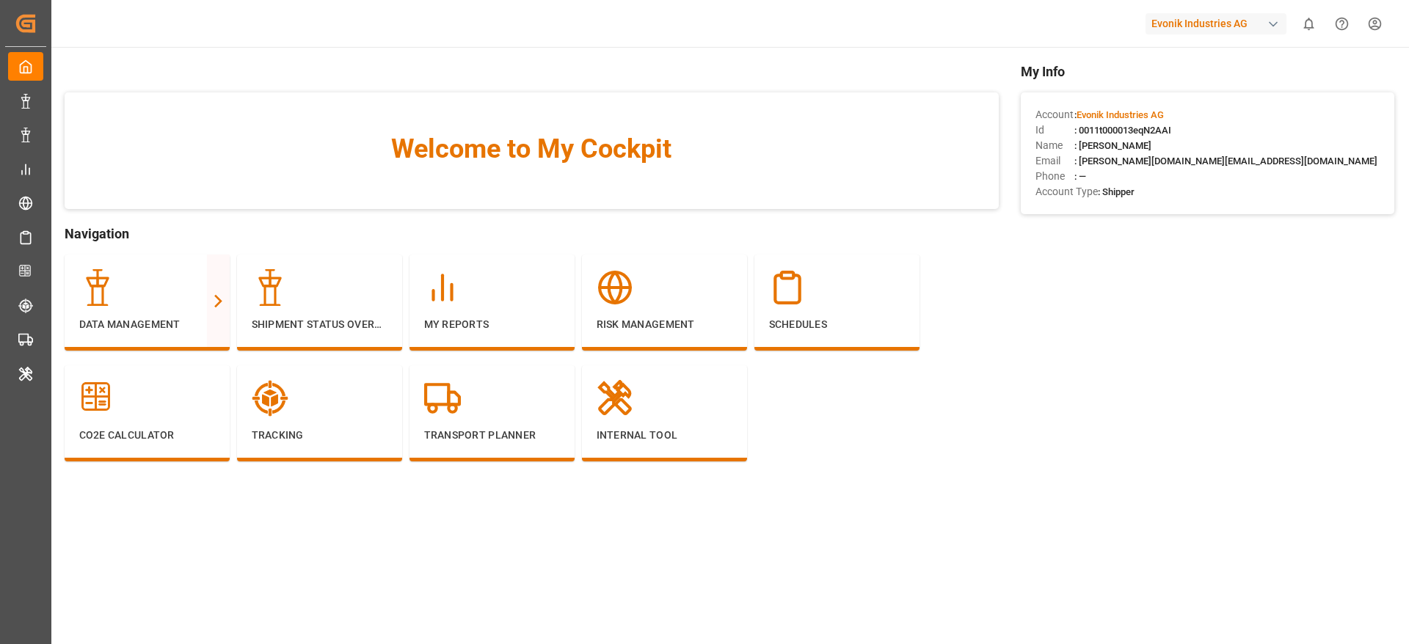
click at [1208, 26] on div "Evonik Industries AG" at bounding box center [1216, 23] width 141 height 21
